Goal: Transaction & Acquisition: Purchase product/service

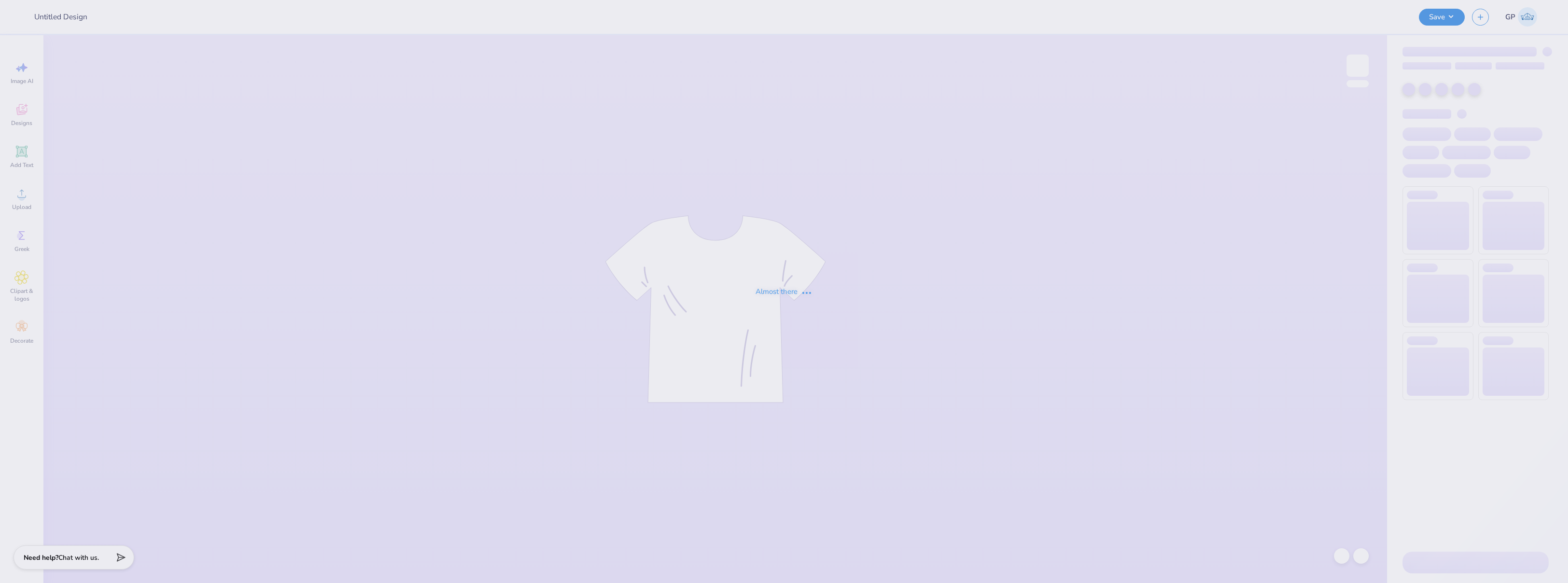
type input "cap designs"
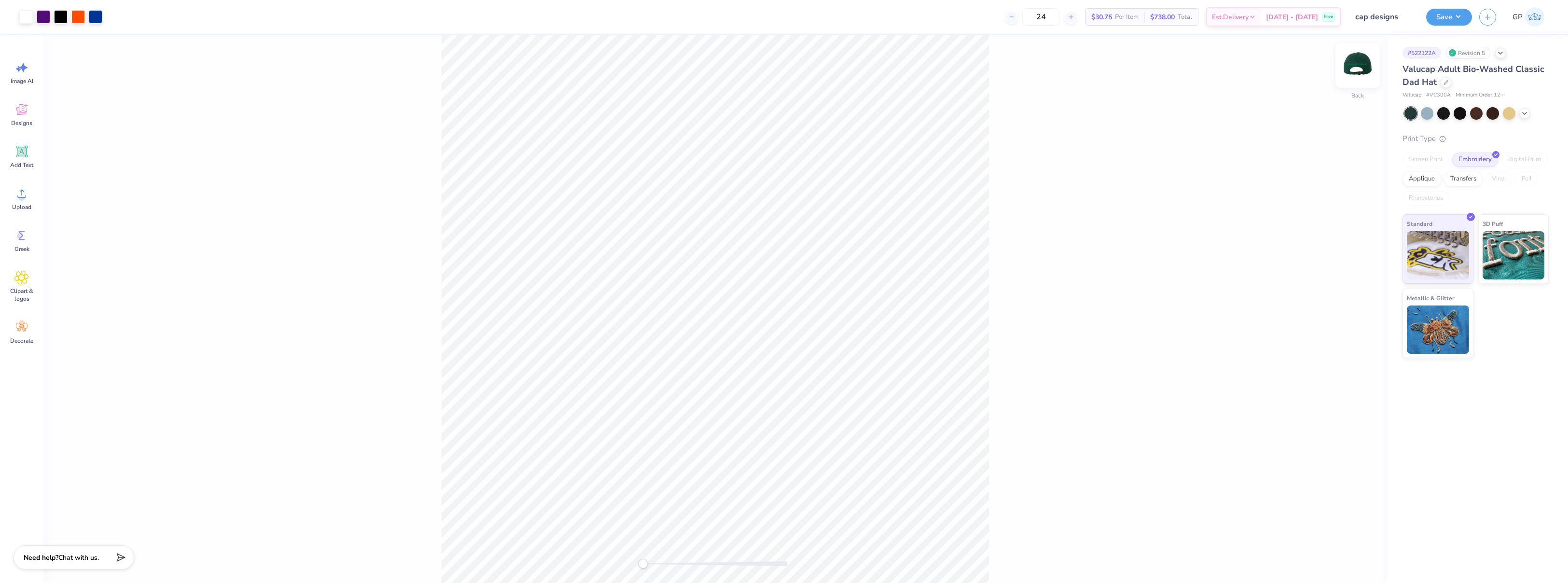
click at [1353, 63] on img at bounding box center [1358, 65] width 39 height 39
click at [26, 202] on div "Upload" at bounding box center [21, 198] width 35 height 36
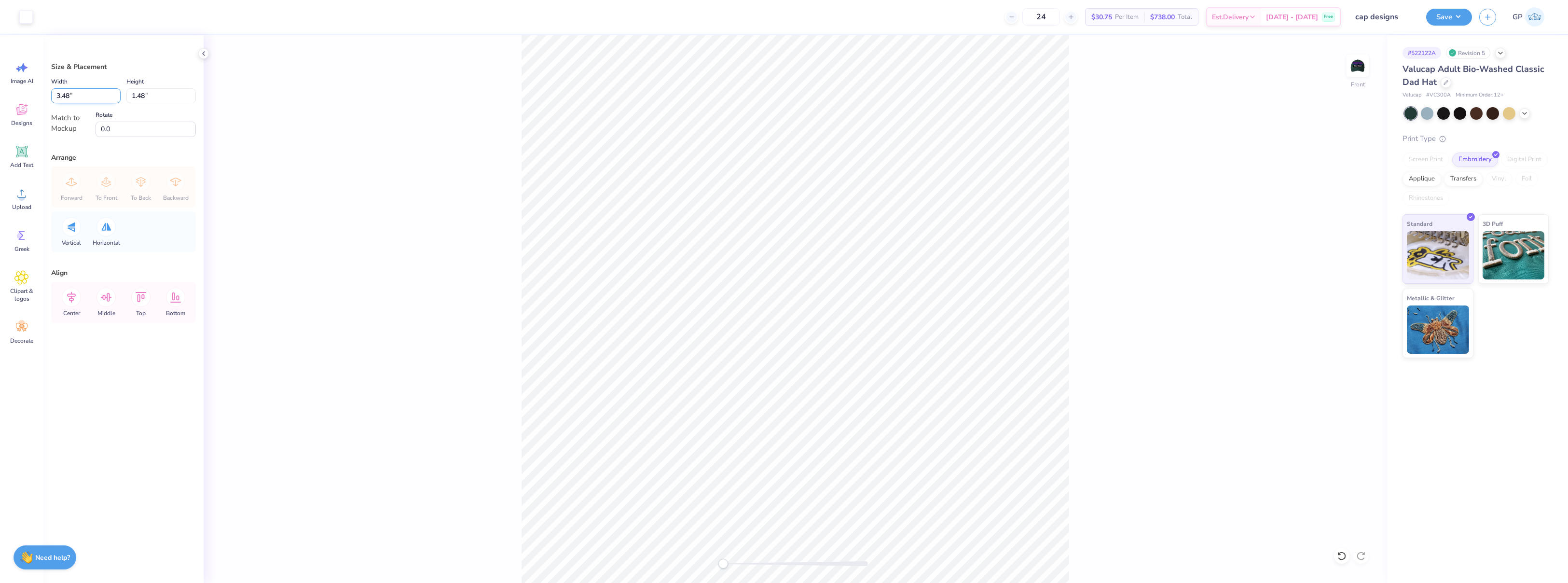
click at [79, 95] on input "3.48" at bounding box center [86, 95] width 70 height 15
type input "3.49"
type input "1.49"
click at [20, 15] on div at bounding box center [26, 16] width 13 height 13
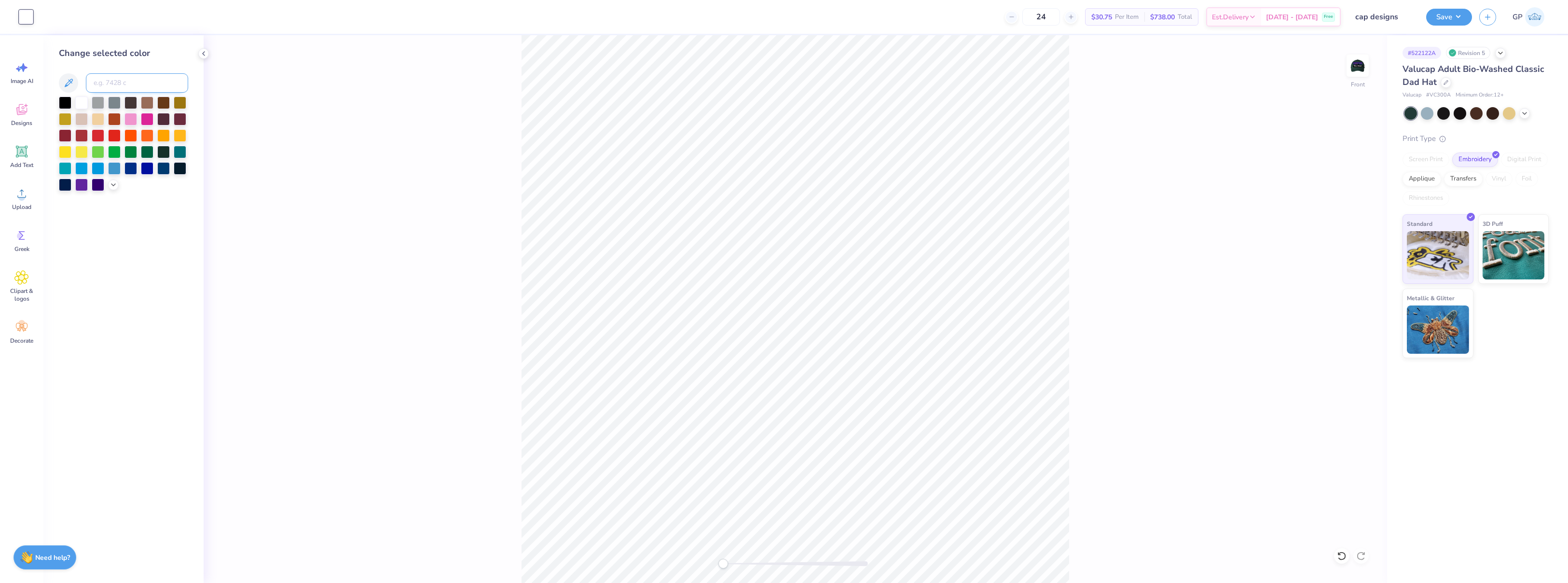
click at [120, 87] on input at bounding box center [136, 83] width 102 height 20
type input "7726"
click at [362, 204] on div "Front" at bounding box center [795, 309] width 1184 height 548
